Goal: Information Seeking & Learning: Learn about a topic

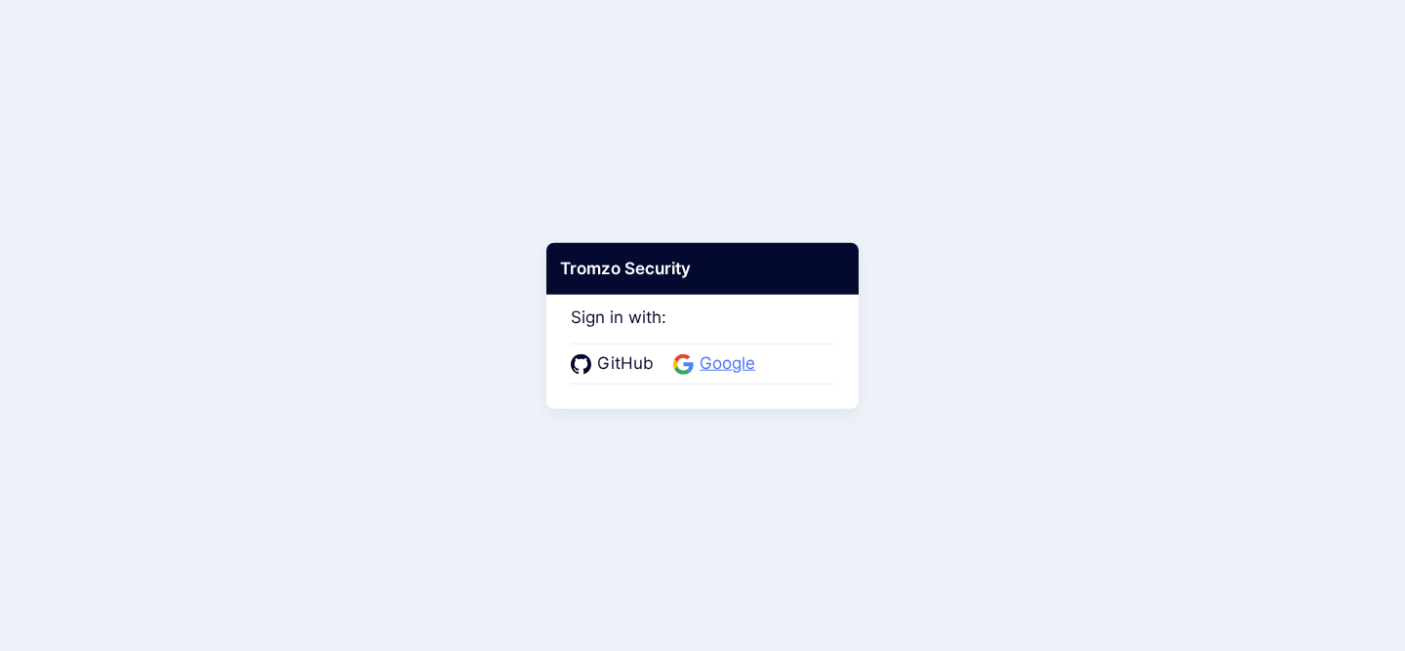
click at [743, 362] on span "Google" at bounding box center [727, 363] width 67 height 25
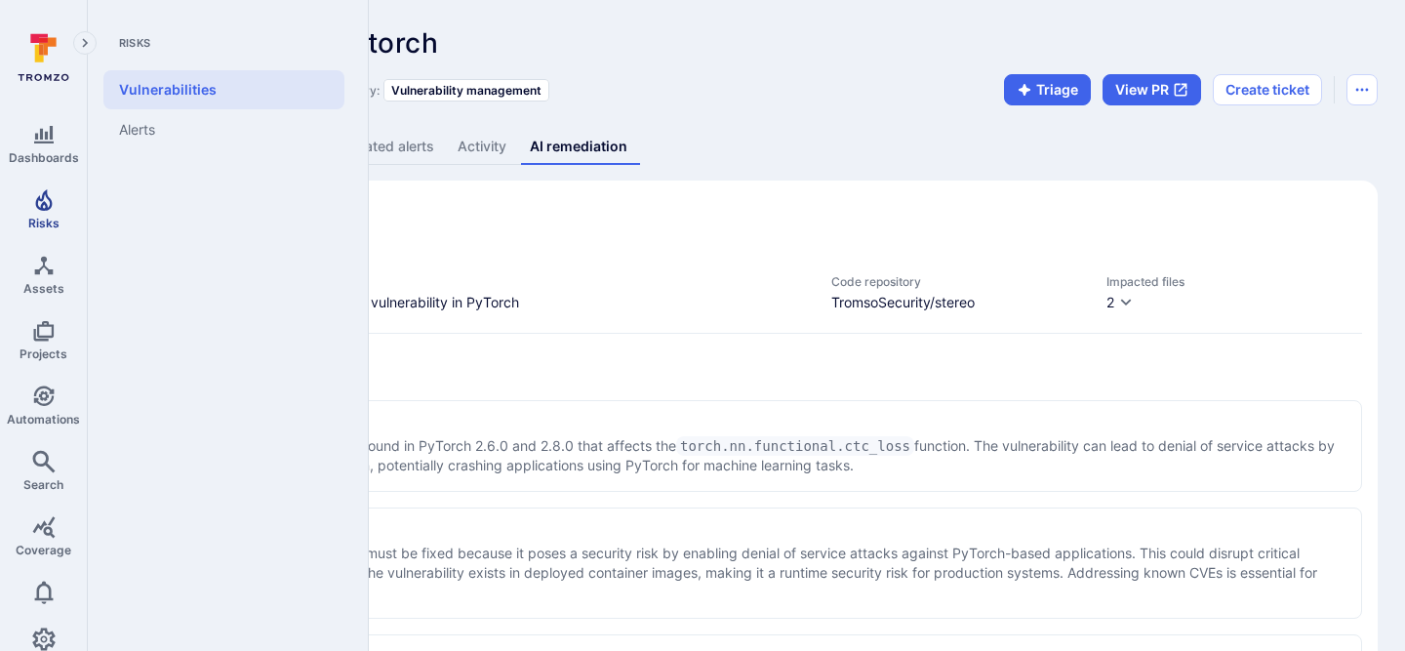
click at [48, 188] on icon "Risks" at bounding box center [43, 199] width 23 height 23
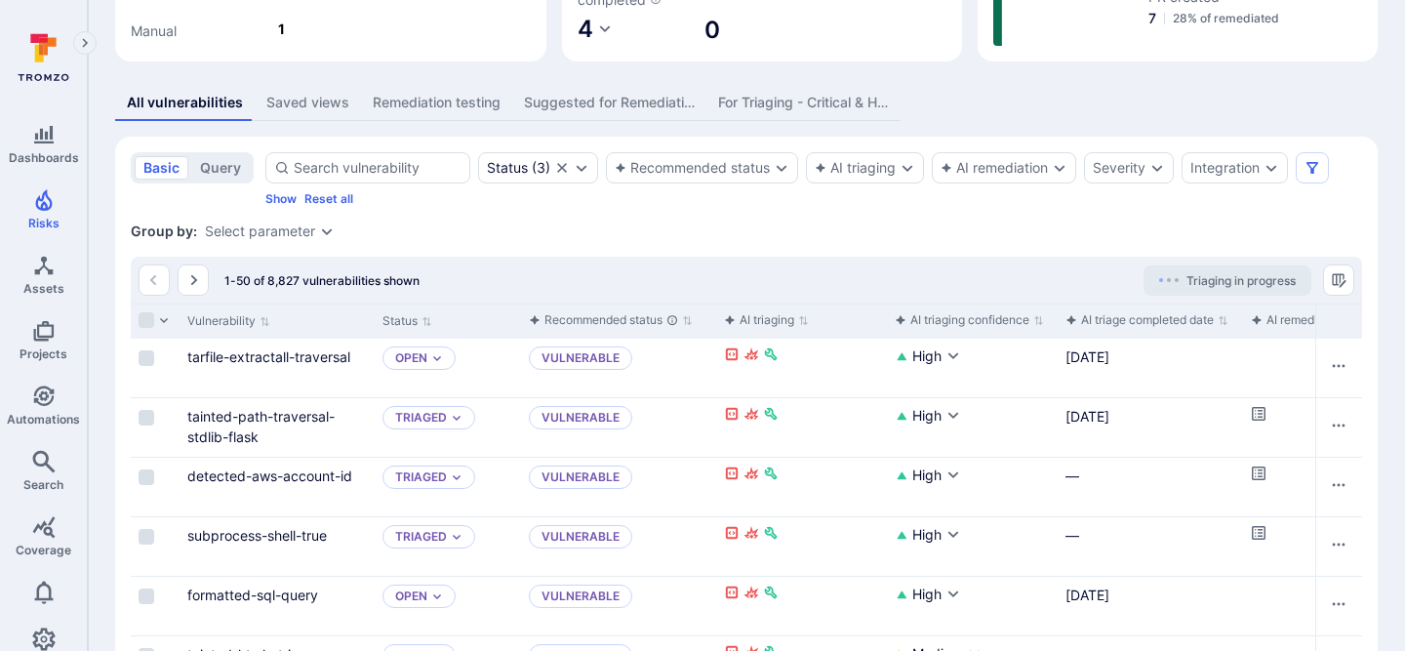
scroll to position [337, 0]
click at [261, 359] on link "tarfile-extractall-traversal" at bounding box center [268, 354] width 163 height 17
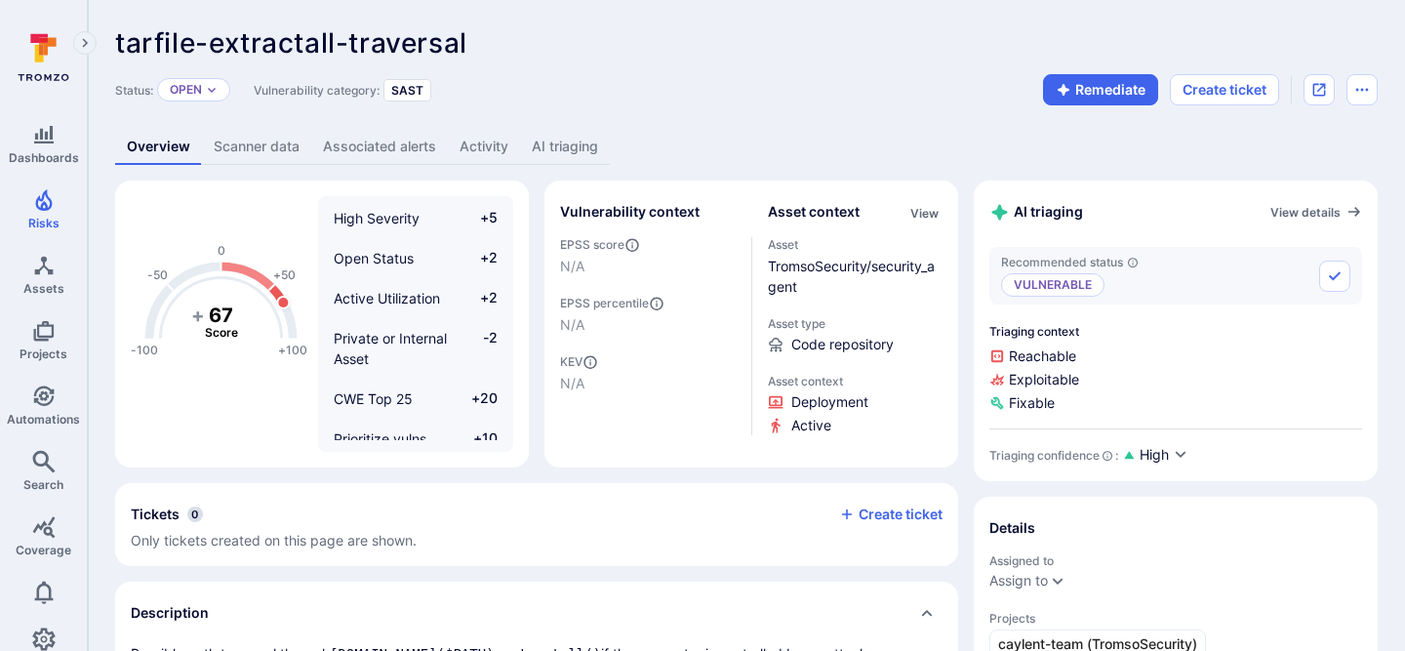
click at [516, 151] on link "Activity" at bounding box center [484, 147] width 72 height 36
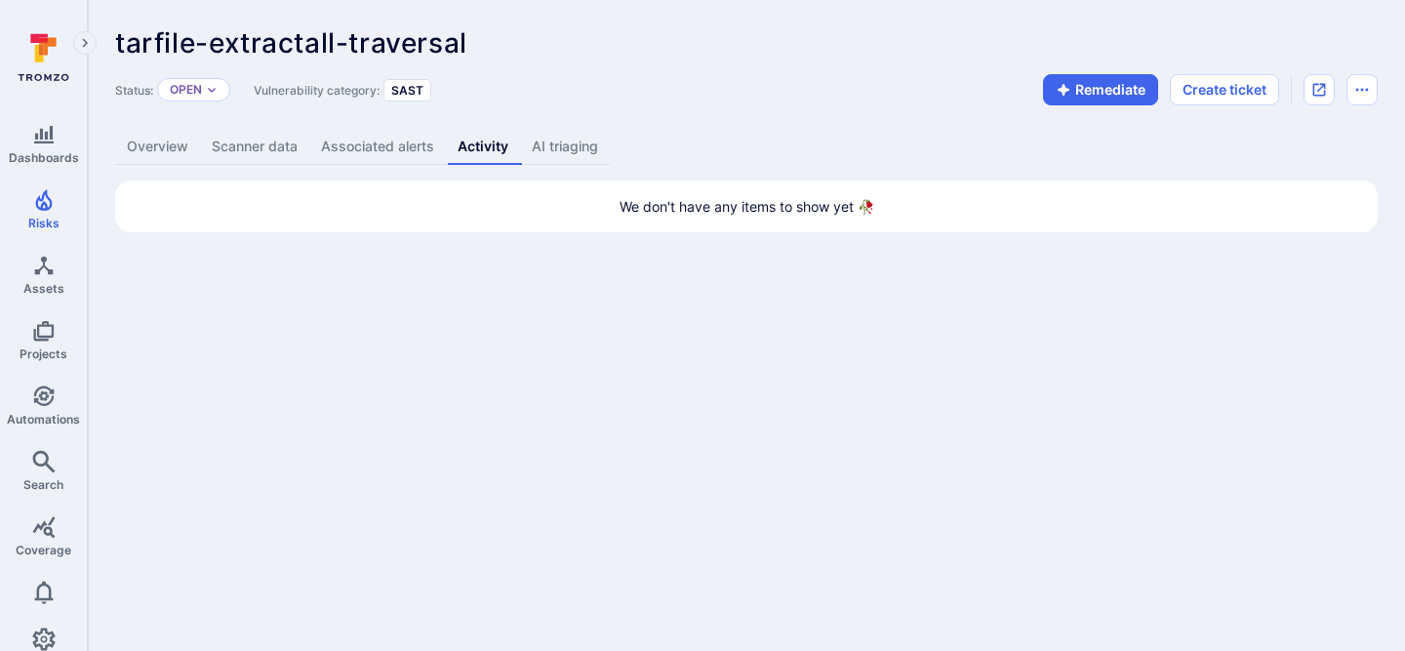
click at [561, 141] on link "AI triaging" at bounding box center [565, 147] width 90 height 36
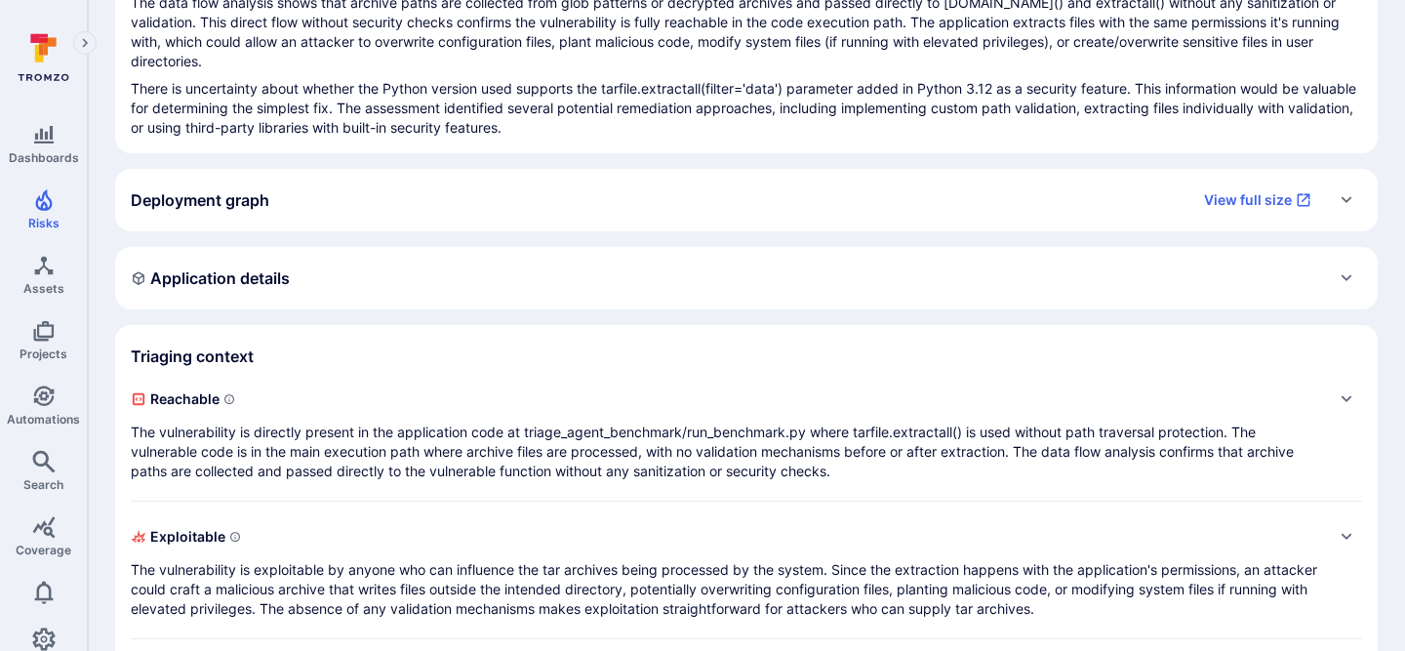
scroll to position [354, 0]
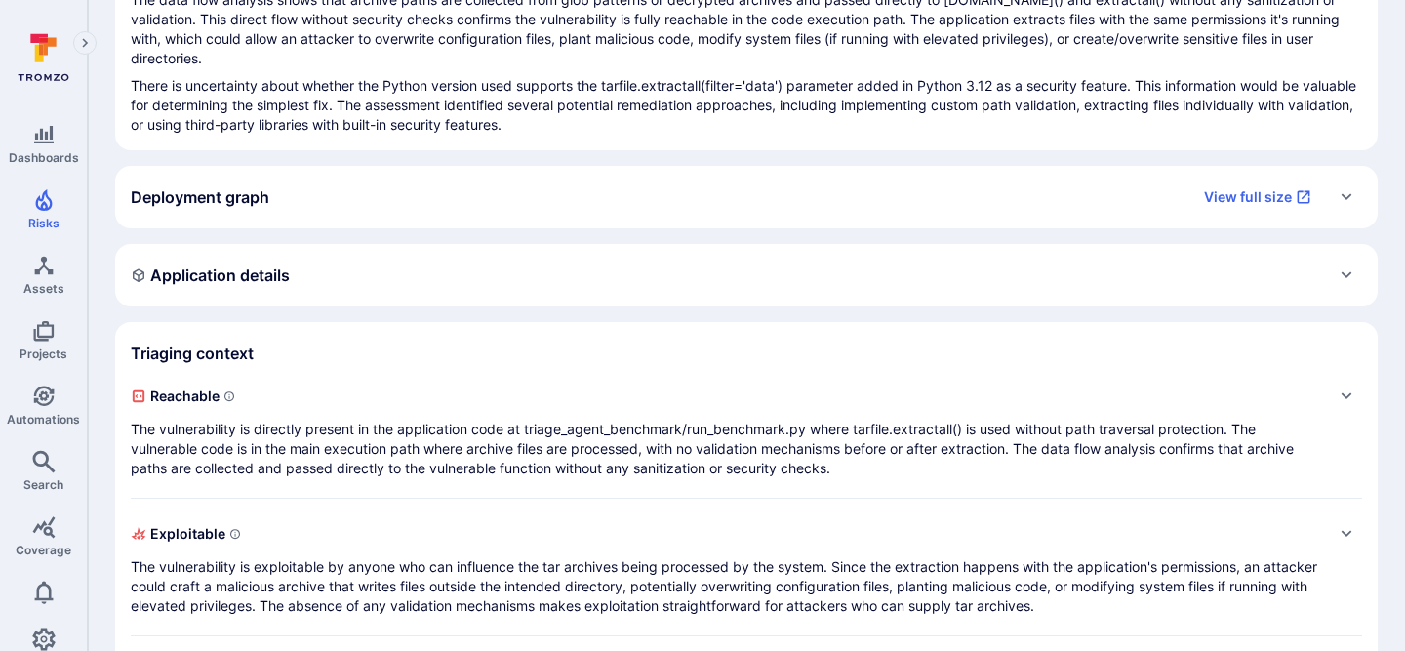
click at [1346, 388] on icon "Expand" at bounding box center [1347, 396] width 16 height 16
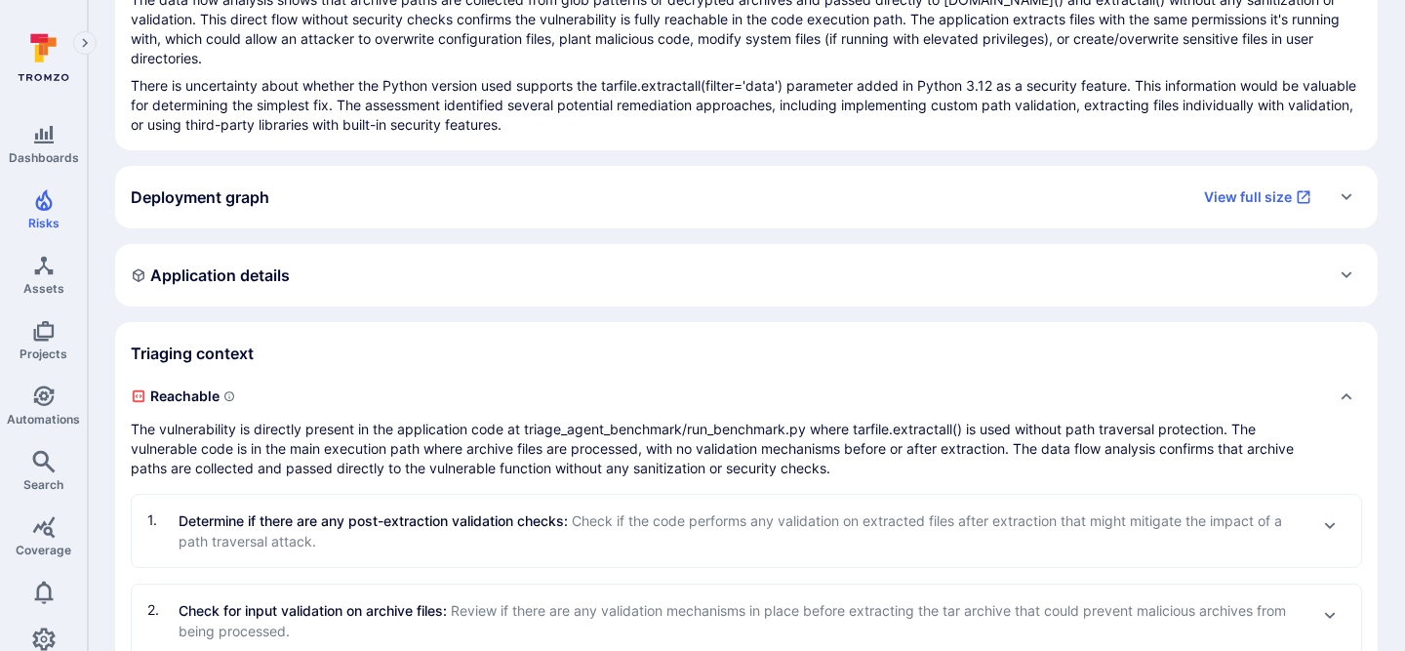
click at [1346, 388] on icon "Collapse" at bounding box center [1347, 396] width 16 height 16
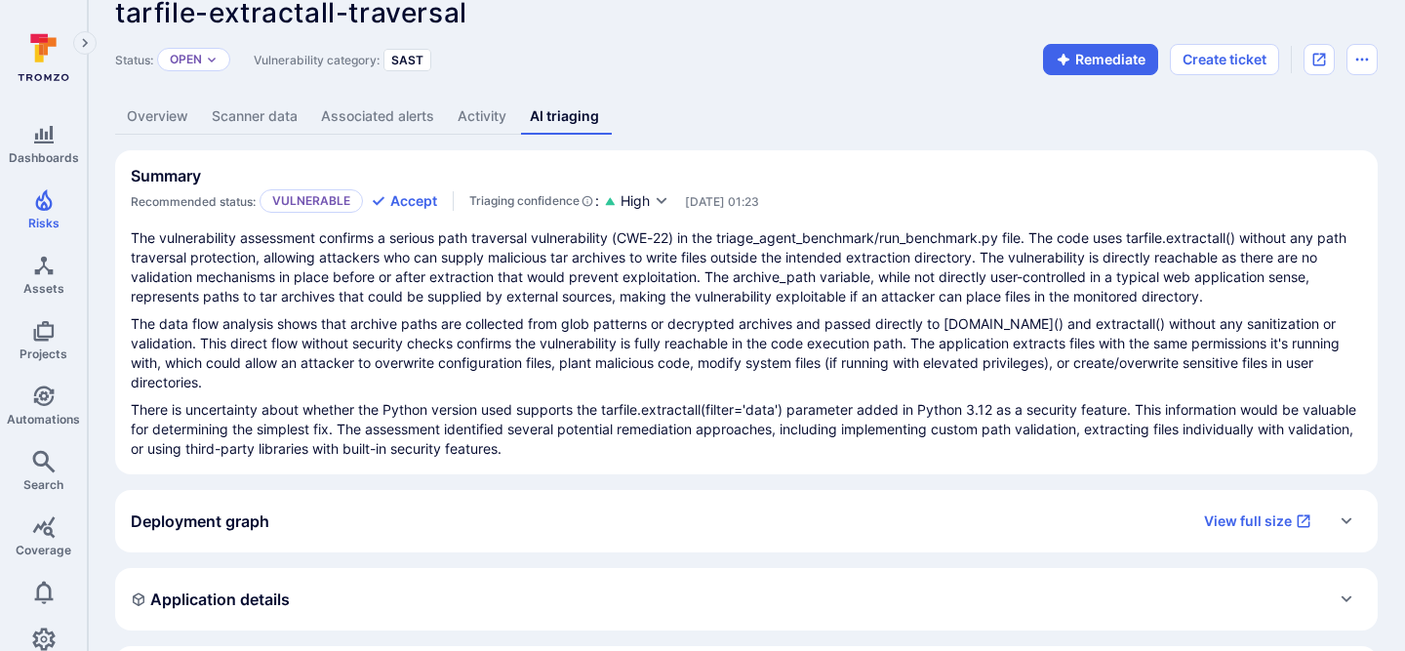
scroll to position [0, 0]
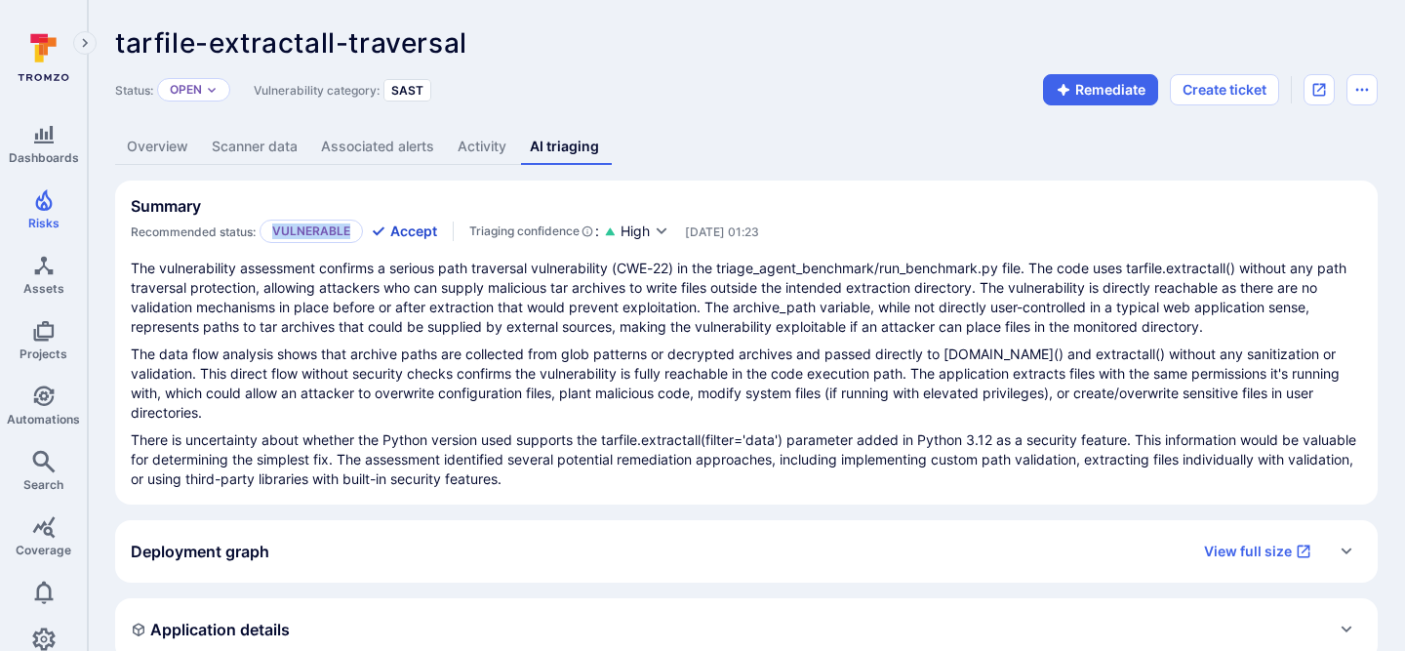
drag, startPoint x: 276, startPoint y: 228, endPoint x: 384, endPoint y: 229, distance: 107.4
click at [385, 229] on div "Recommended status: Vulnerable Accept" at bounding box center [284, 231] width 306 height 23
click at [478, 287] on p "The vulnerability assessment confirms a serious path traversal vulnerability (C…" at bounding box center [747, 298] width 1232 height 78
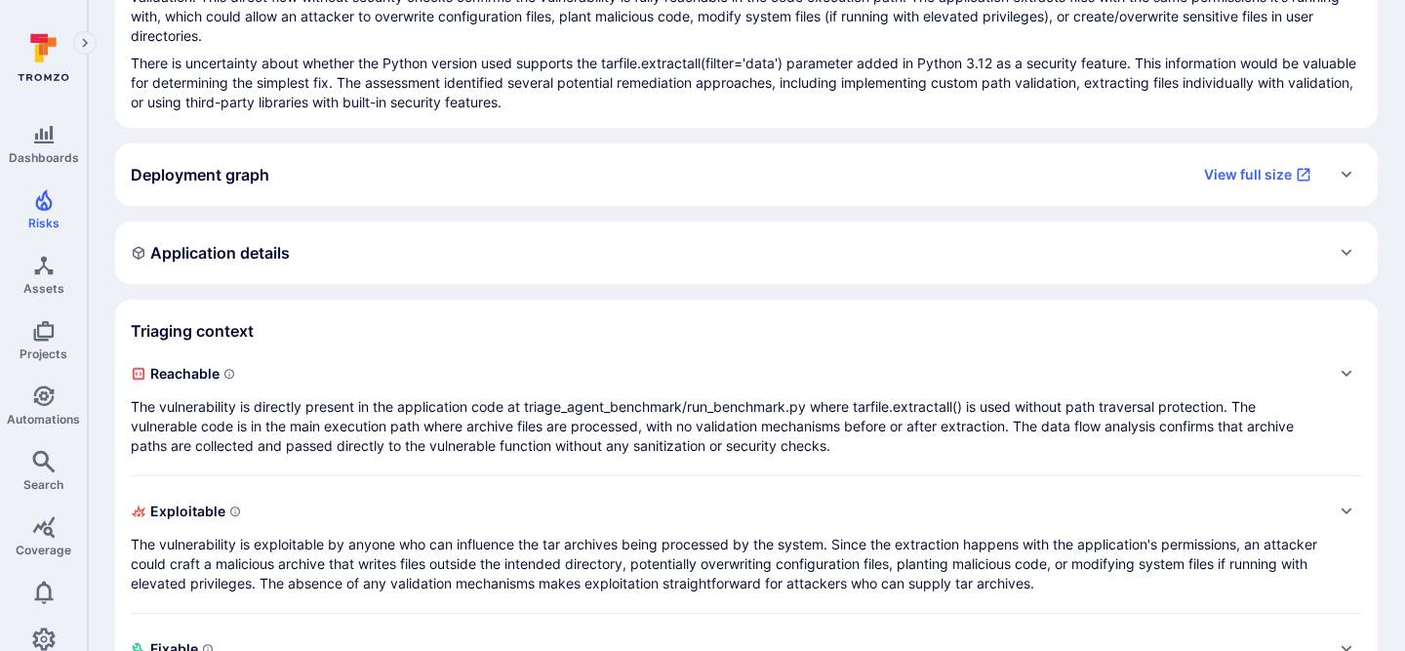
scroll to position [456, 0]
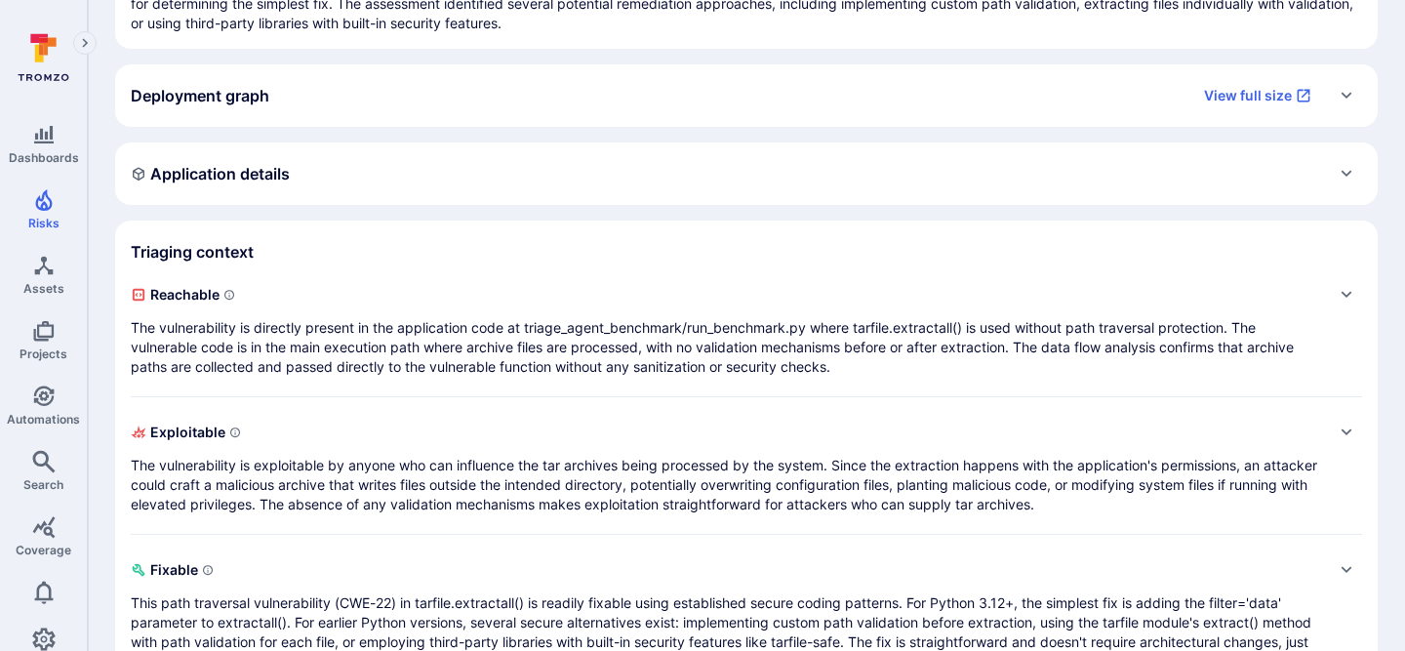
click at [1024, 313] on div "Reachable The vulnerability is directly present in the application code at tria…" at bounding box center [727, 328] width 1193 height 98
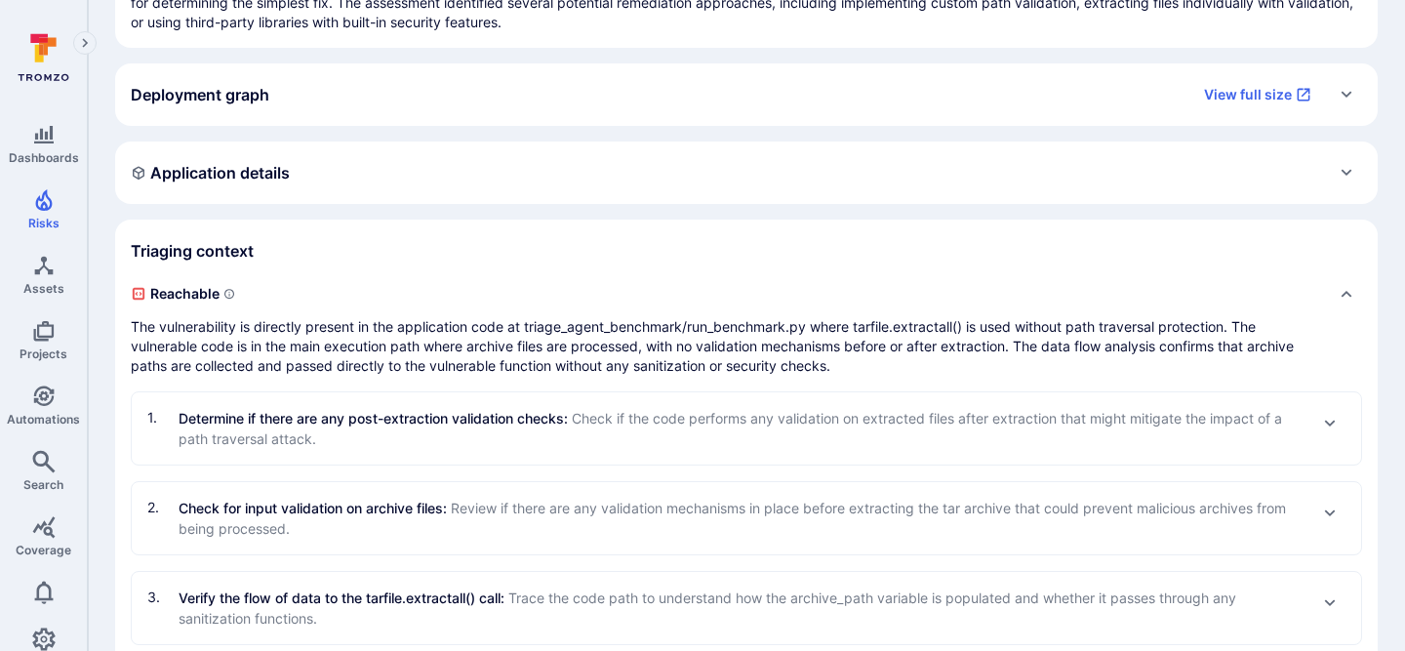
scroll to position [0, 0]
